Goal: Find specific page/section: Find specific page/section

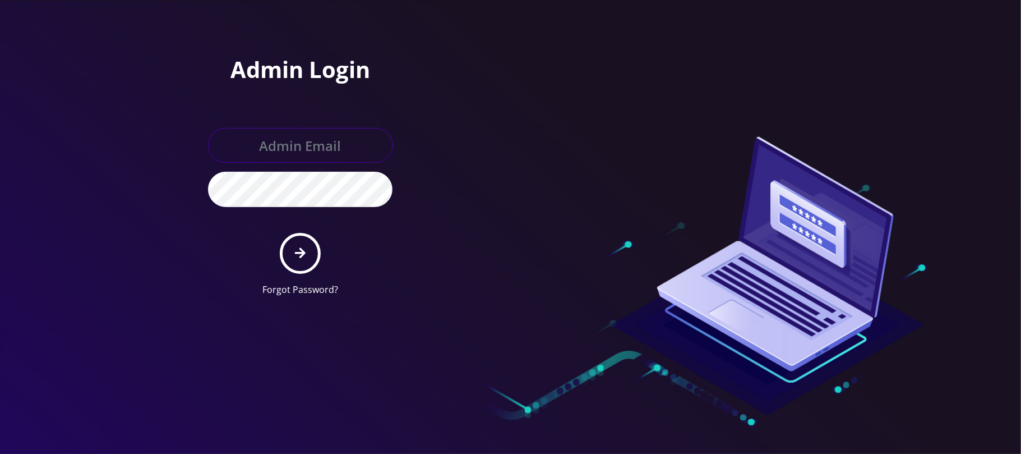
type input "[PERSON_NAME][EMAIL_ADDRESS][DOMAIN_NAME]"
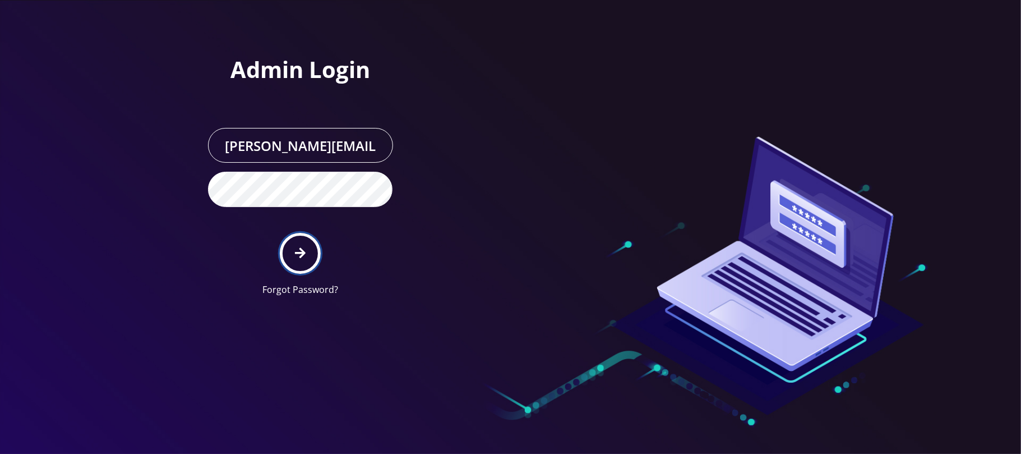
click at [308, 256] on button "submit" at bounding box center [300, 253] width 41 height 41
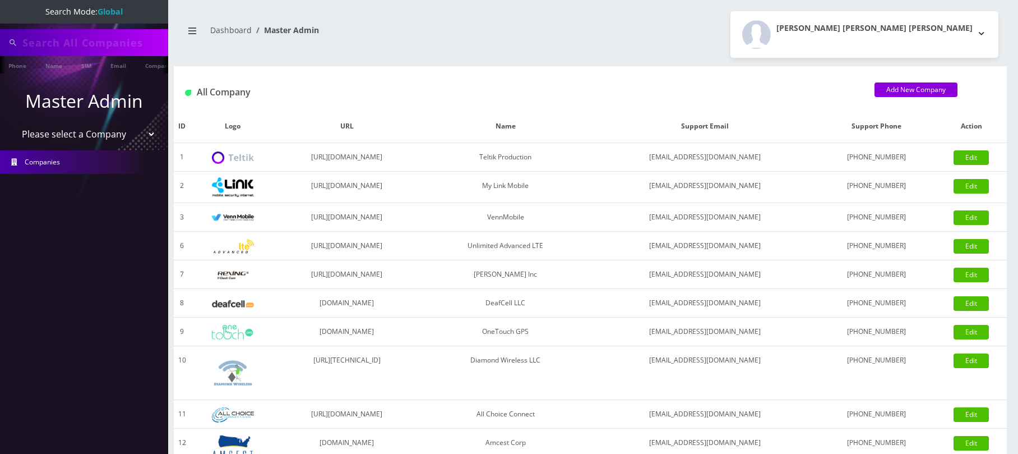
click at [70, 135] on select "Please select a Company Teltik Production My Link Mobile VennMobile Unlimited A…" at bounding box center [84, 133] width 143 height 21
select select "28"
click at [13, 123] on select "Please select a Company Teltik Production My Link Mobile VennMobile Unlimited A…" at bounding box center [84, 133] width 143 height 21
type input "outlet"
click at [57, 160] on span "Companies" at bounding box center [42, 163] width 35 height 10
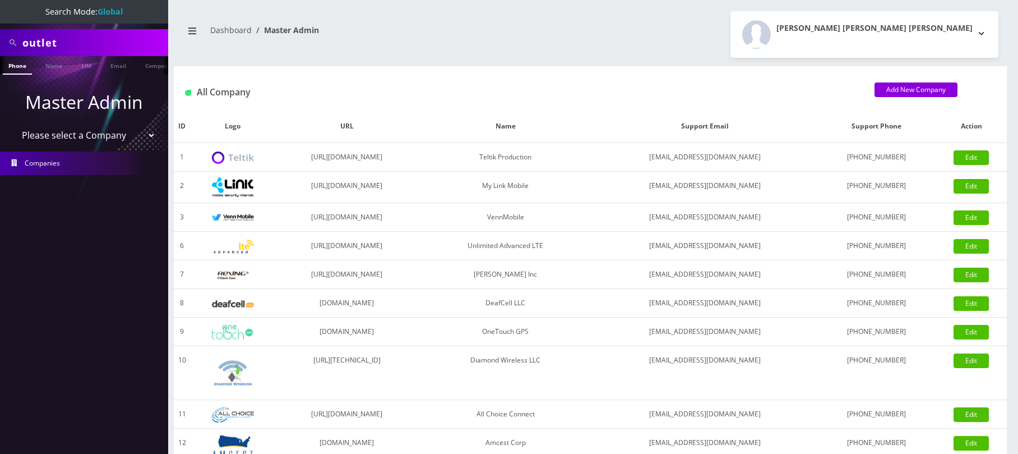
click at [63, 163] on link "Companies" at bounding box center [84, 163] width 168 height 24
drag, startPoint x: 0, startPoint y: 0, endPoint x: 72, endPoint y: 137, distance: 154.8
click at [72, 137] on select "Please select a Company Teltik Production My Link Mobile VennMobile Unlimited A…" at bounding box center [84, 134] width 143 height 21
select select "28"
click at [13, 124] on select "Please select a Company Teltik Production My Link Mobile VennMobile Unlimited A…" at bounding box center [84, 134] width 143 height 21
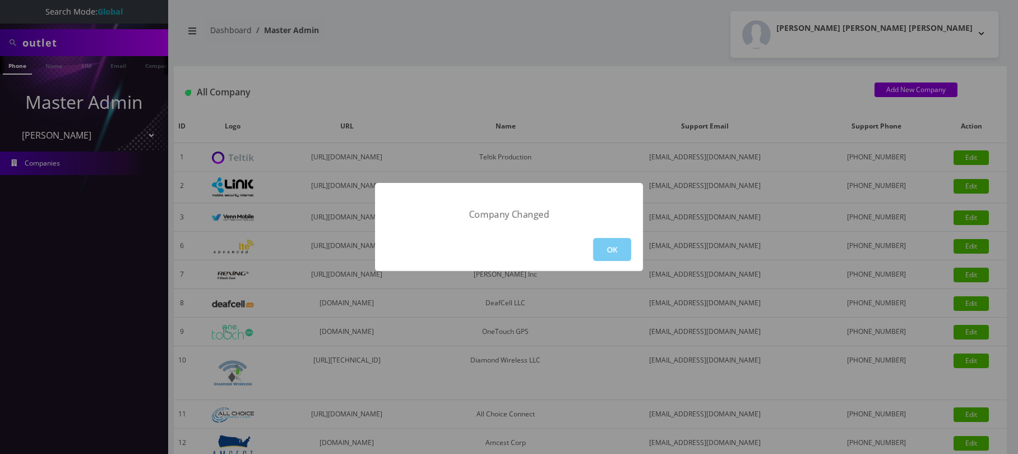
click at [610, 250] on button "OK" at bounding box center [612, 249] width 38 height 23
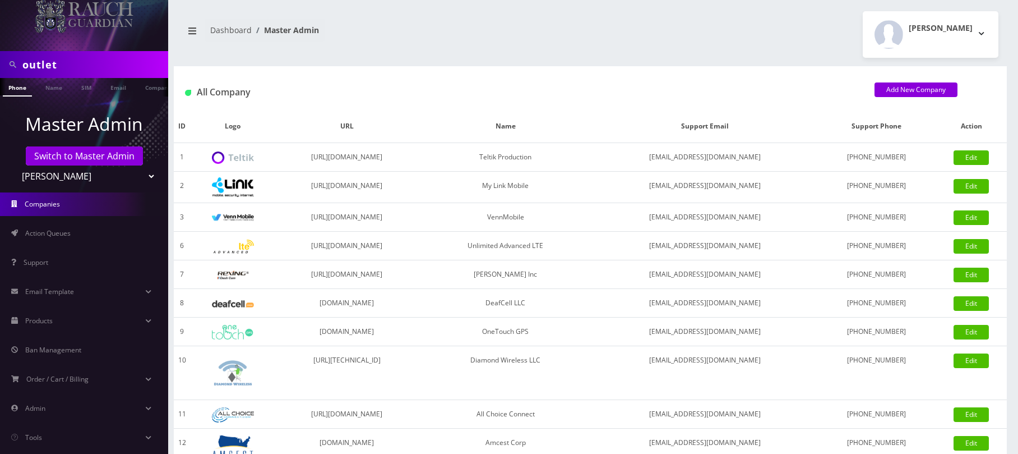
scroll to position [52, 0]
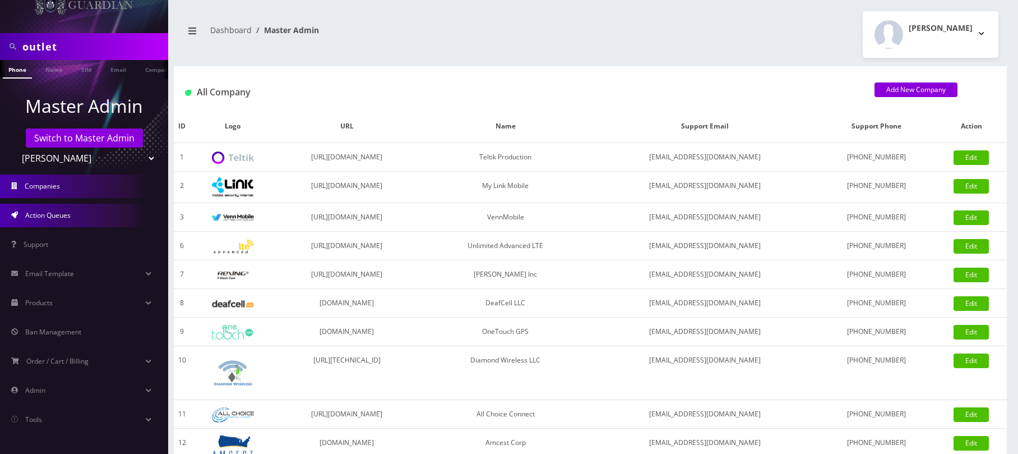
click at [57, 215] on span "Action Queues" at bounding box center [47, 215] width 45 height 10
